Goal: Task Accomplishment & Management: Manage account settings

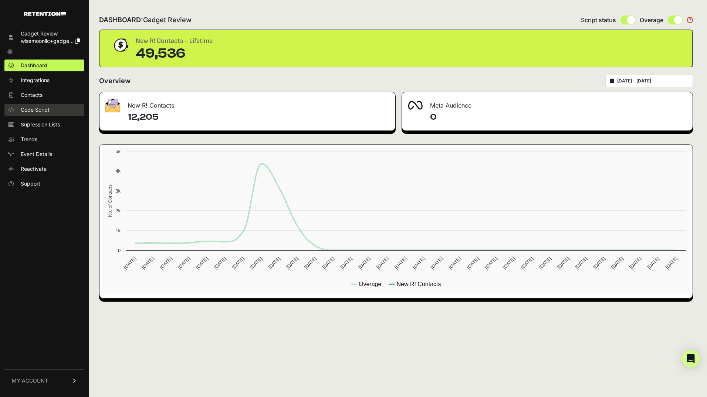
click at [45, 109] on span "Code Script" at bounding box center [35, 109] width 29 height 7
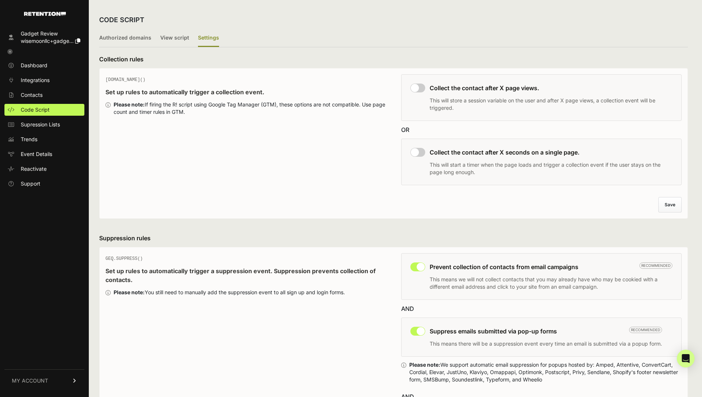
click at [421, 85] on input "checkbox" at bounding box center [417, 88] width 15 height 9
checkbox input "true"
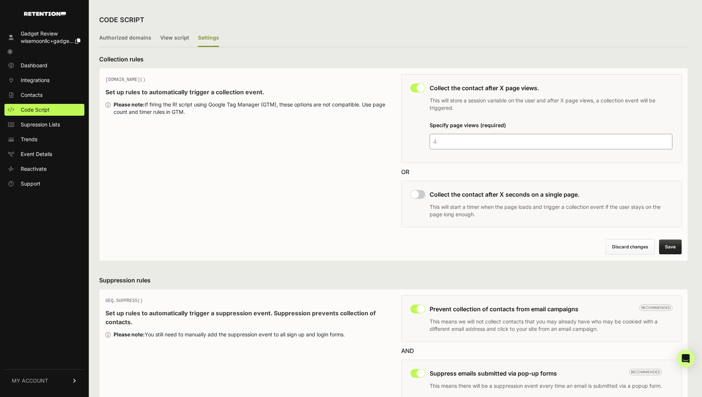
click at [423, 189] on div "This collection rule must be disabled in order to use Grow IQ. Collect the cont…" at bounding box center [541, 204] width 281 height 47
click at [422, 192] on input "checkbox" at bounding box center [417, 194] width 15 height 9
checkbox input "true"
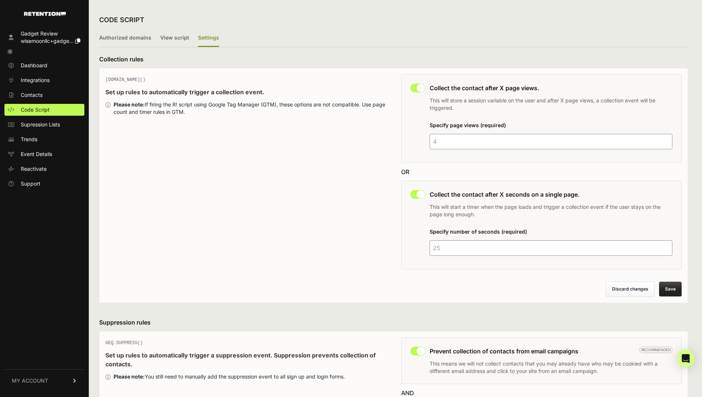
click at [446, 144] on input "number" at bounding box center [551, 142] width 243 height 16
type input "3"
click at [442, 244] on input "number" at bounding box center [551, 248] width 243 height 16
type input "65"
click at [670, 285] on button "Save" at bounding box center [670, 289] width 23 height 15
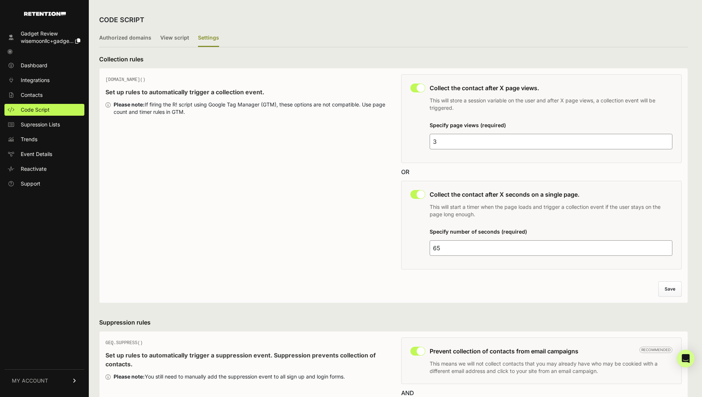
click at [8, 51] on icon at bounding box center [9, 51] width 5 height 5
